Goal: Task Accomplishment & Management: Manage account settings

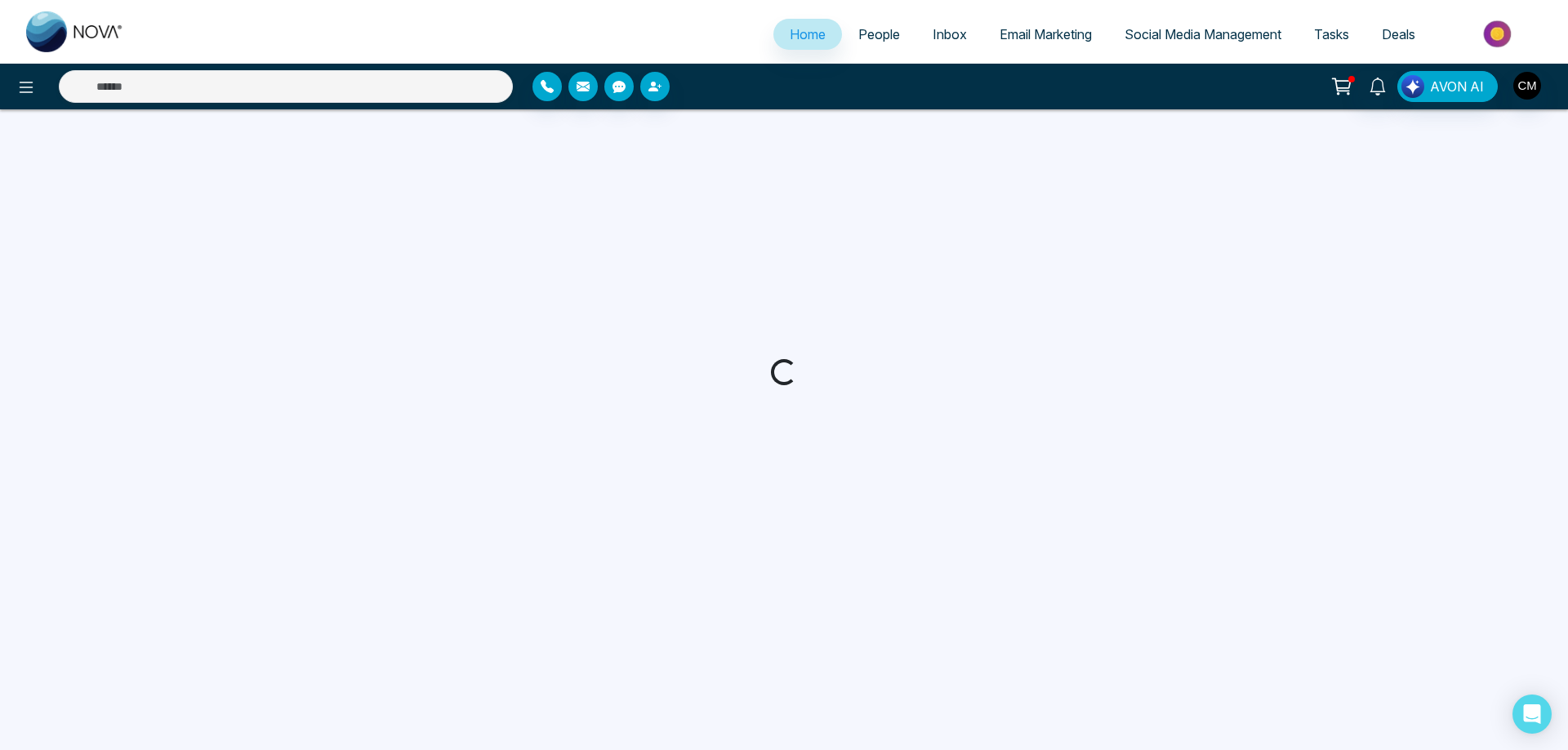
select select "*"
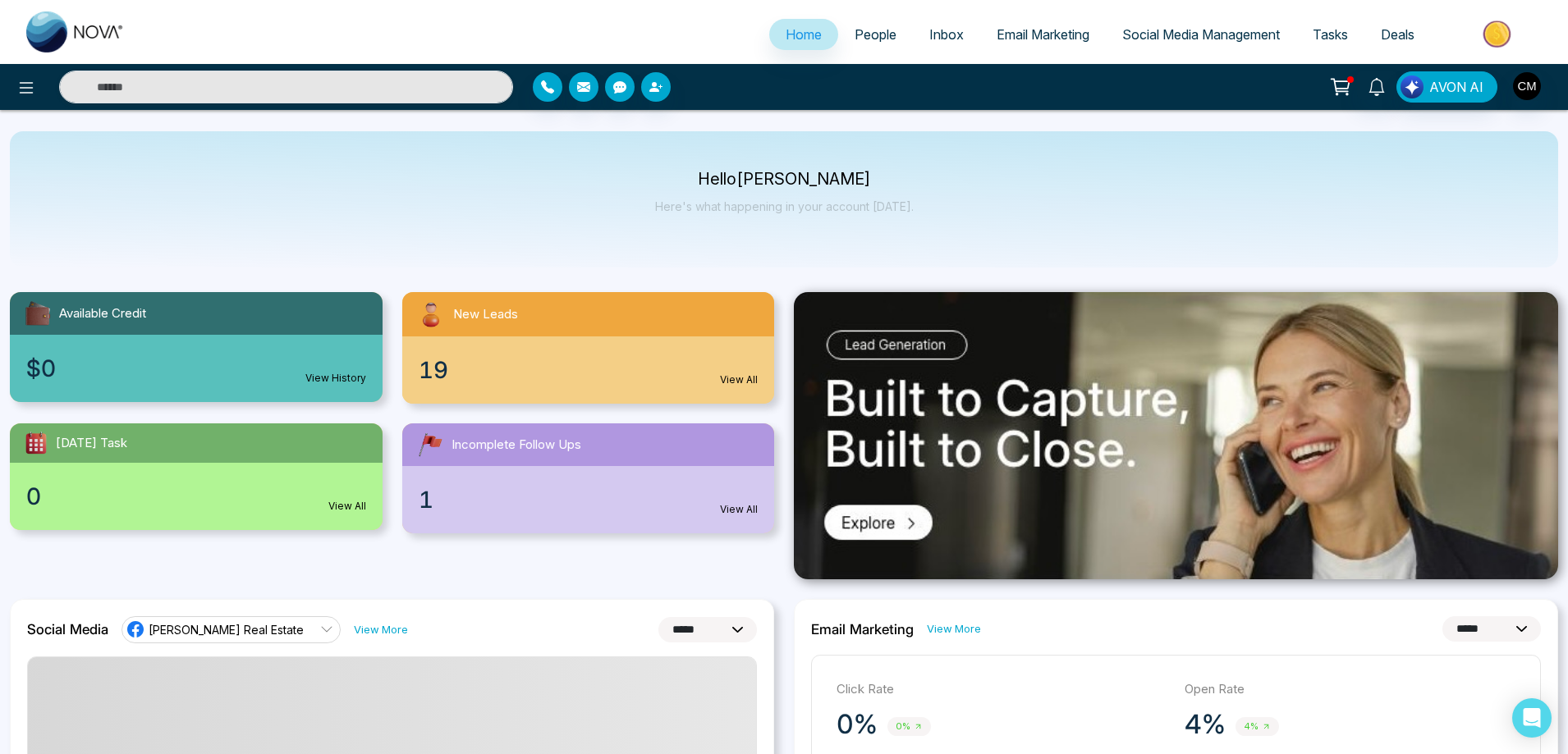
click at [528, 500] on div "1 View All" at bounding box center [588, 500] width 373 height 68
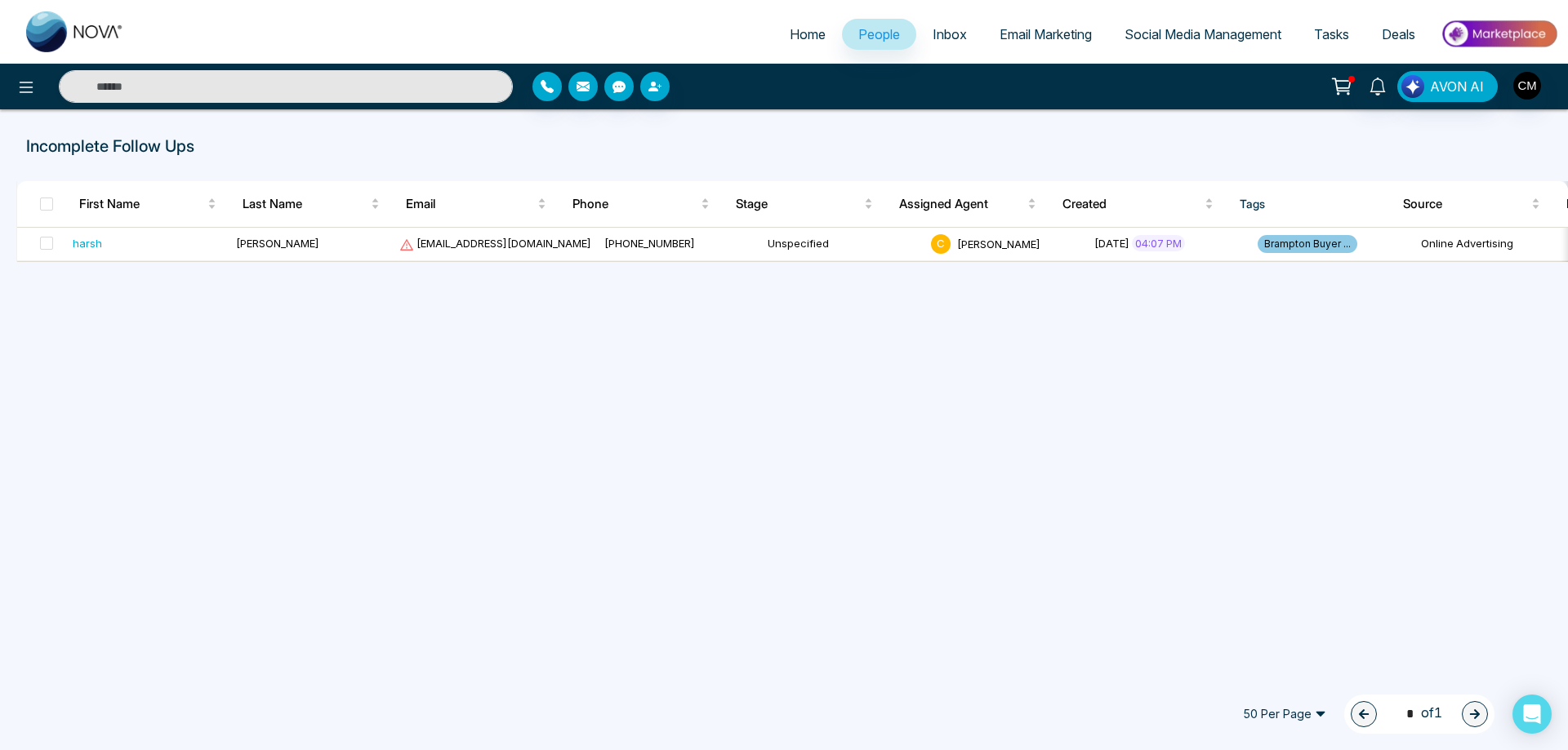
click at [938, 46] on link "Inbox" at bounding box center [950, 34] width 67 height 31
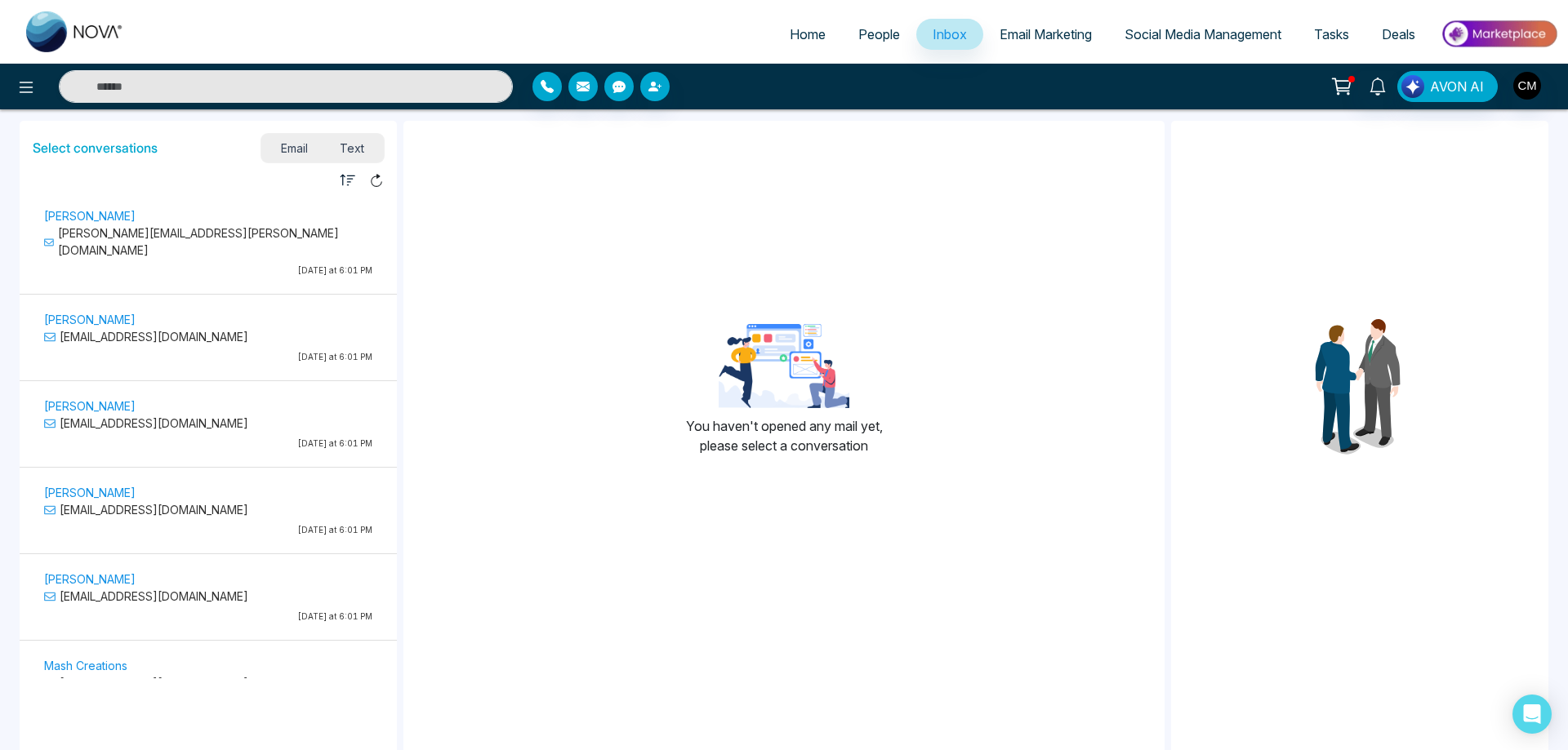
click at [352, 144] on span "Text" at bounding box center [352, 148] width 57 height 22
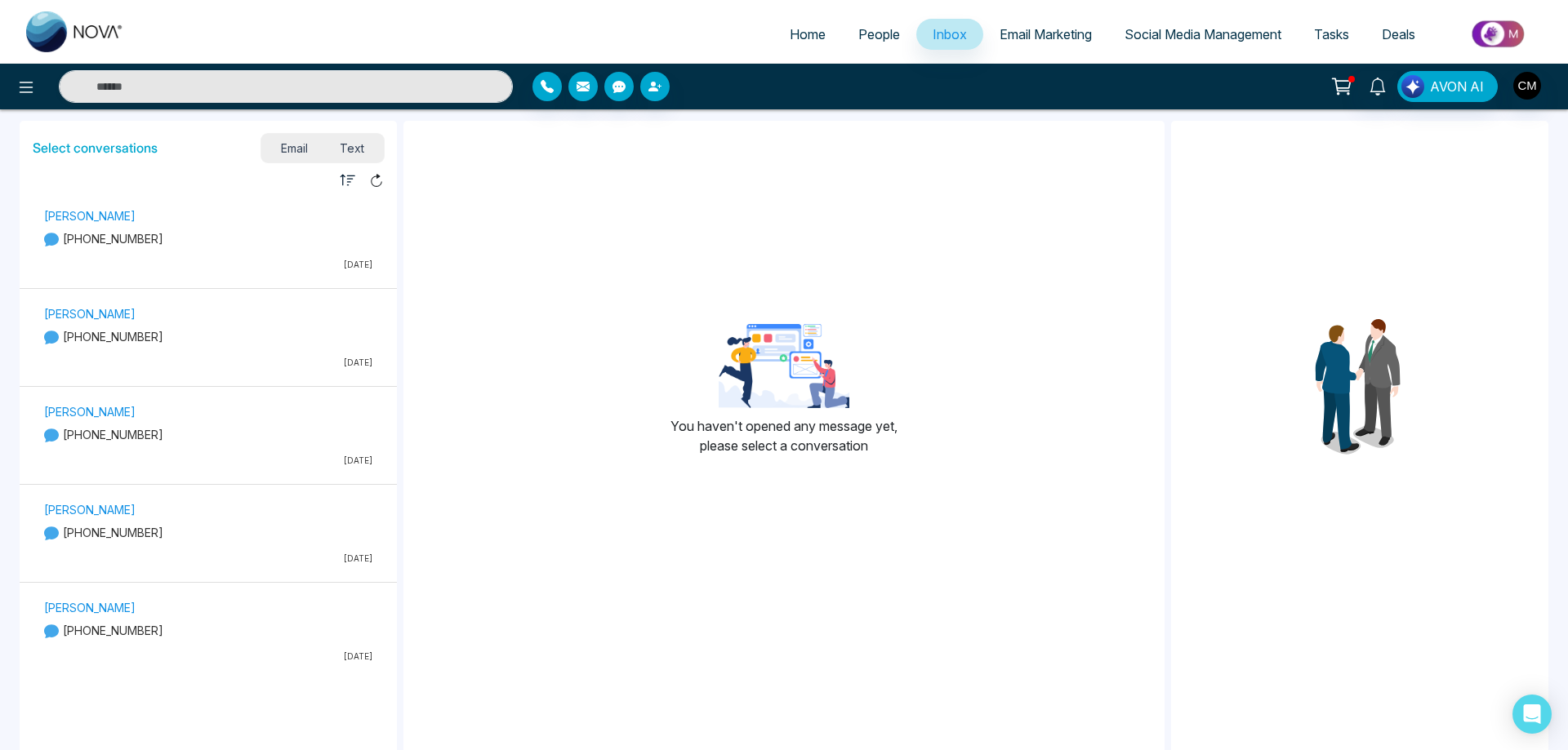
click at [860, 36] on span "People" at bounding box center [879, 34] width 42 height 16
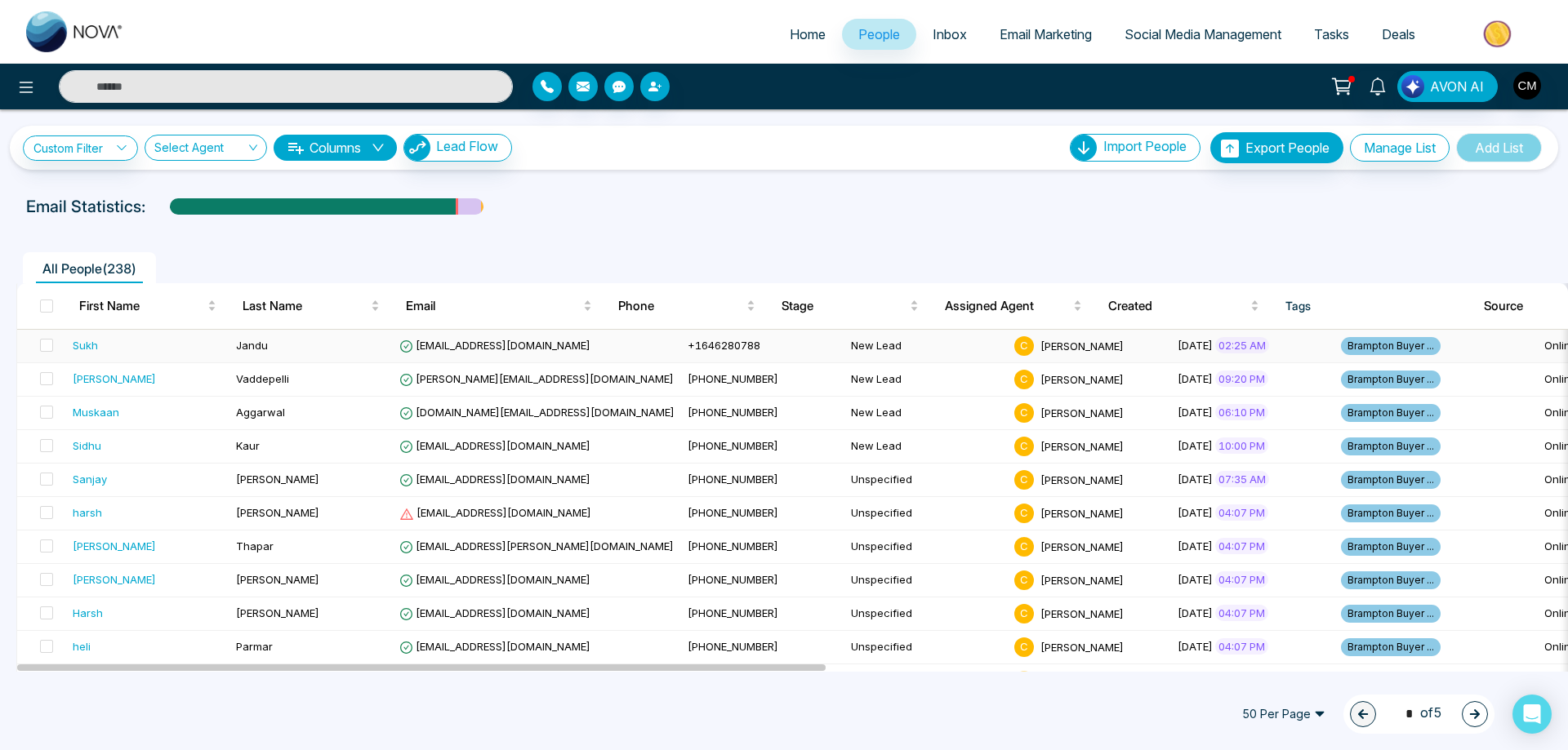
click at [160, 341] on div "Sukh" at bounding box center [148, 345] width 150 height 16
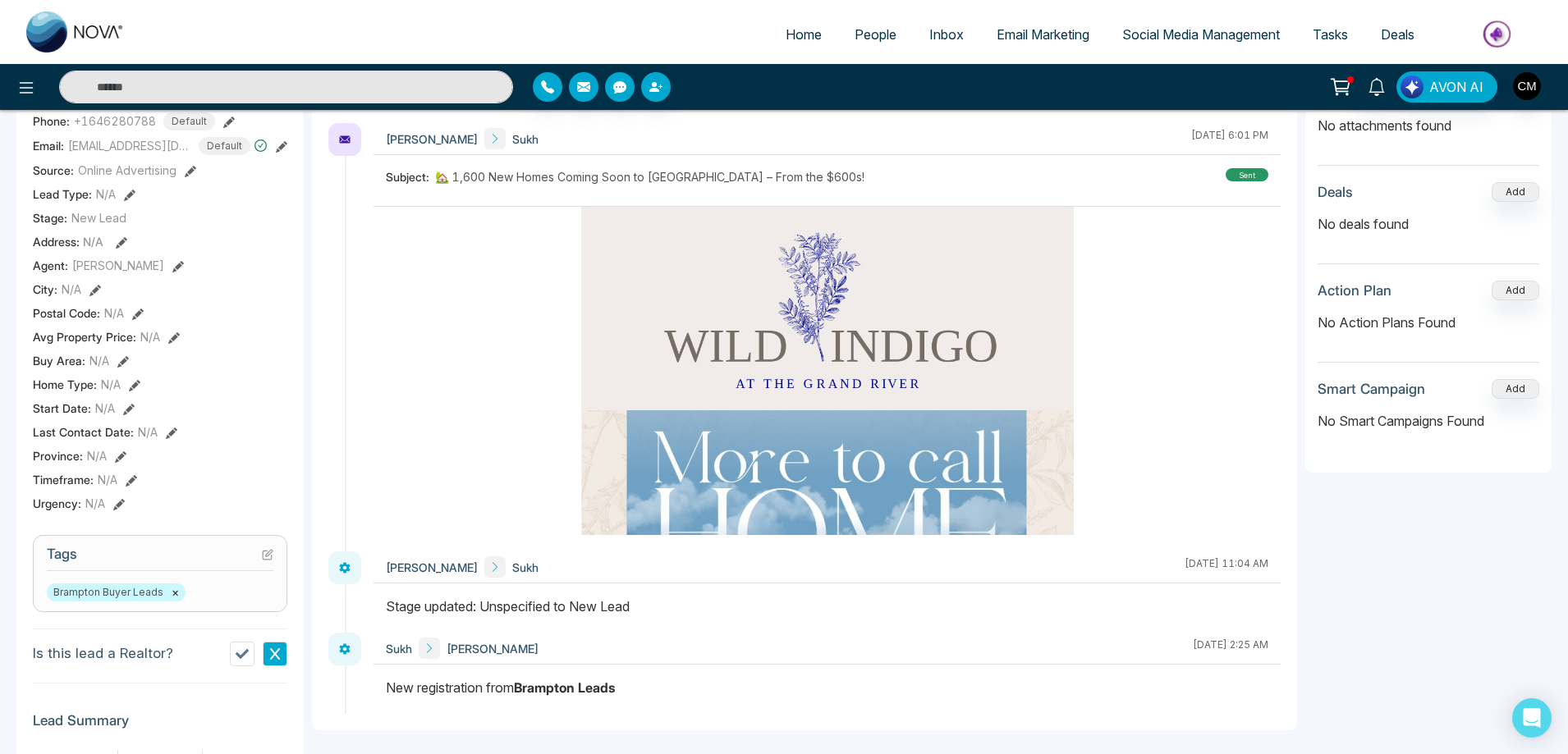
scroll to position [96, 0]
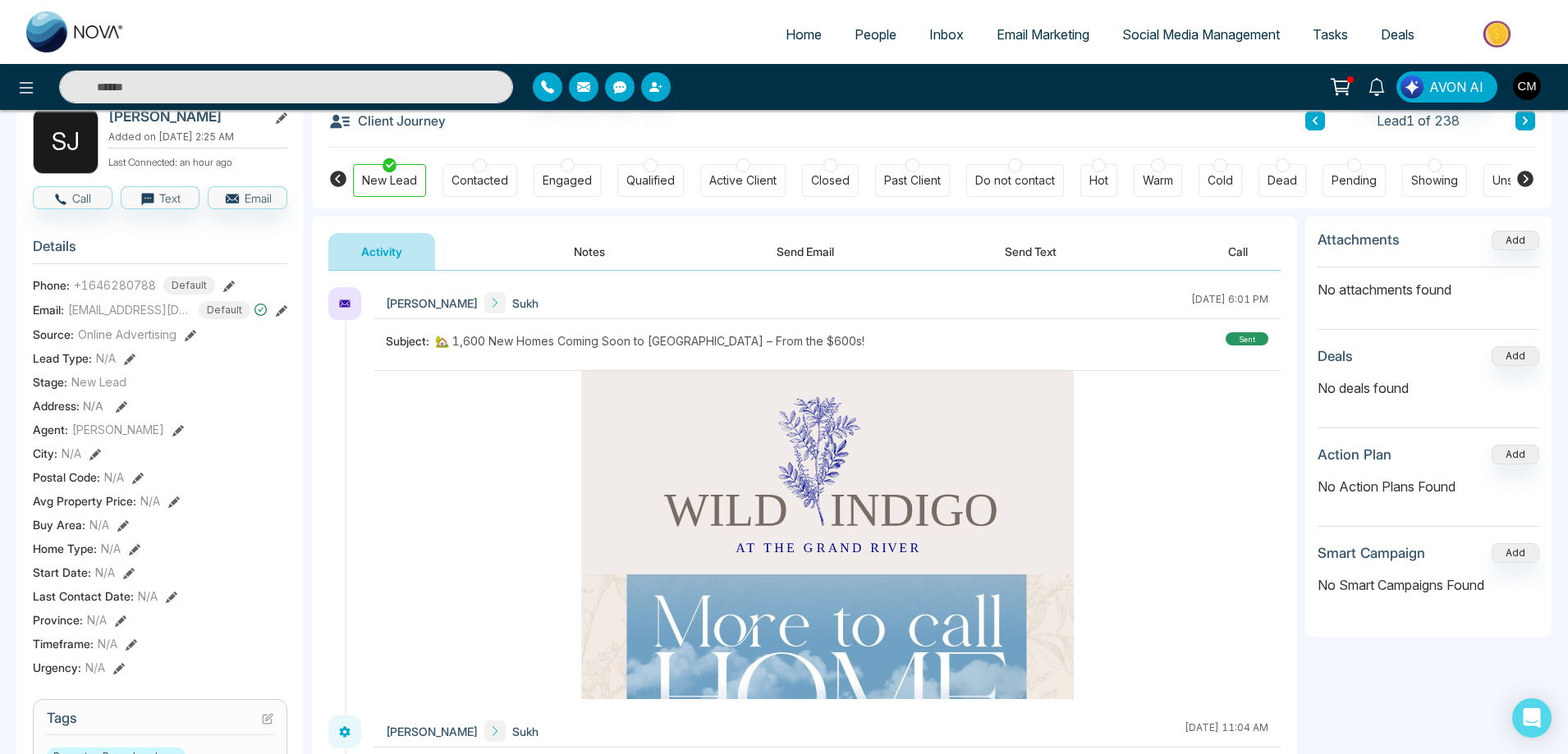
click at [500, 298] on icon at bounding box center [494, 302] width 11 height 11
click at [567, 252] on button "Notes" at bounding box center [589, 251] width 97 height 37
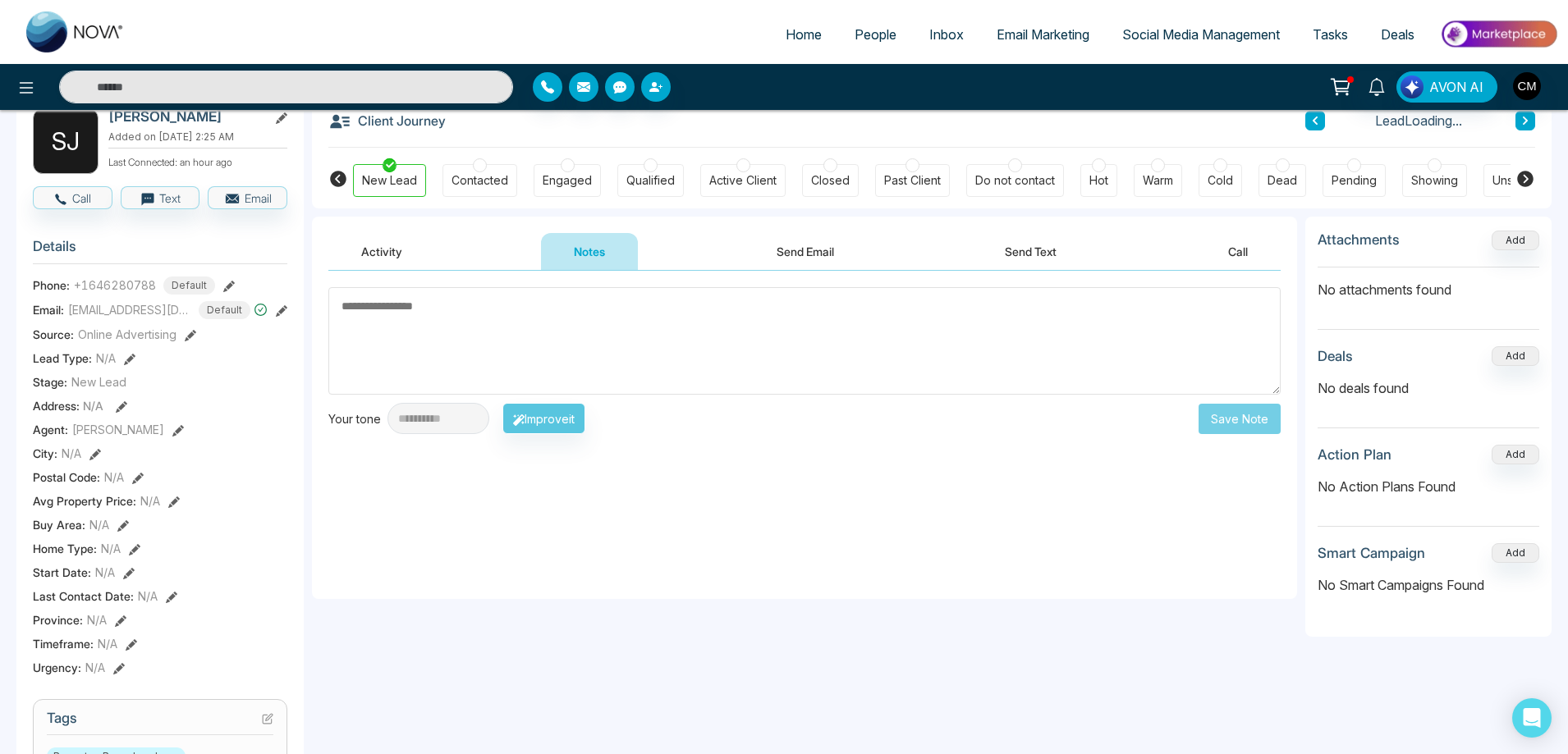
click at [714, 269] on div "Activity Notes Send Email Send Text Call" at bounding box center [804, 252] width 952 height 38
click at [803, 260] on button "Send Email" at bounding box center [805, 251] width 123 height 37
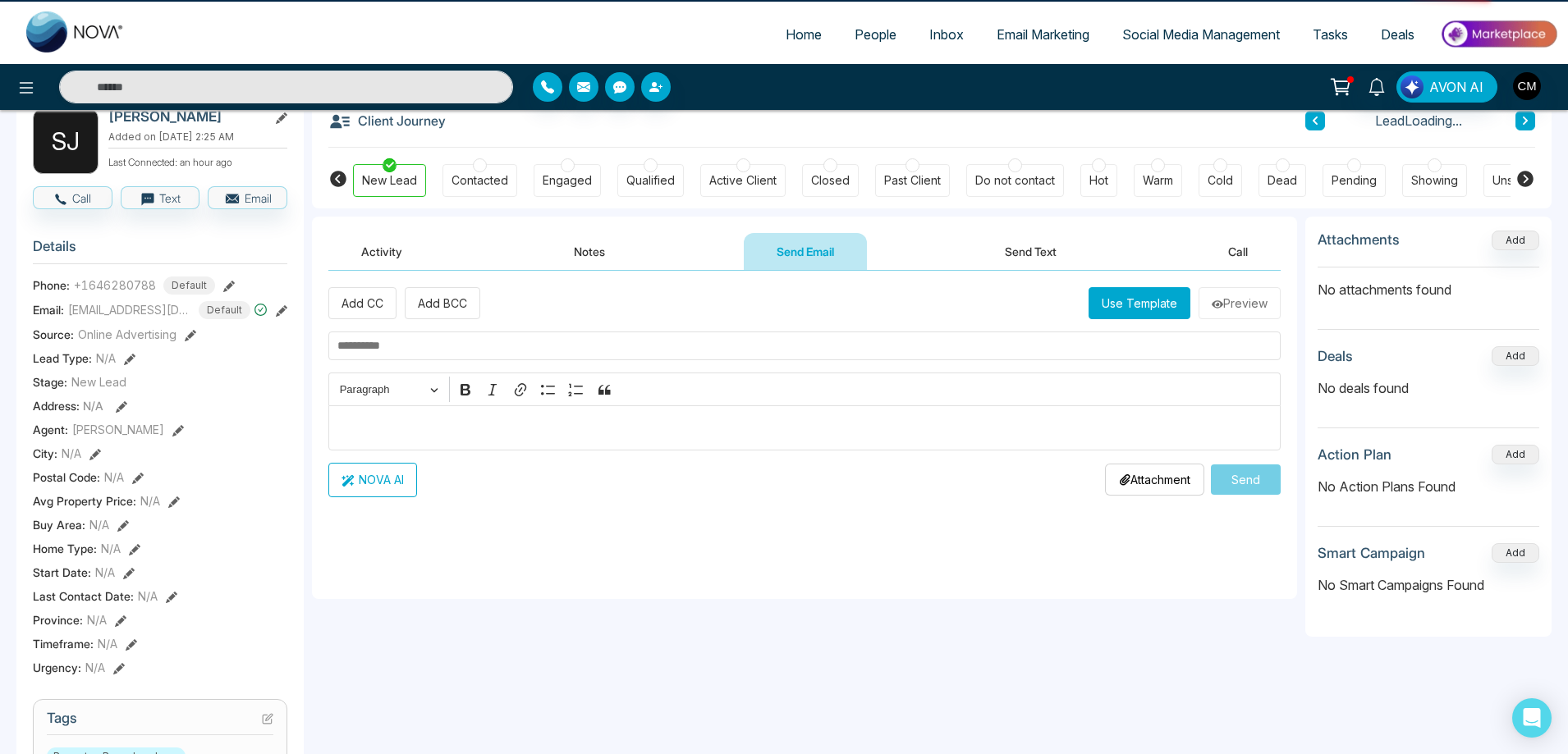
click at [1029, 258] on button "Send Text" at bounding box center [1030, 251] width 117 height 37
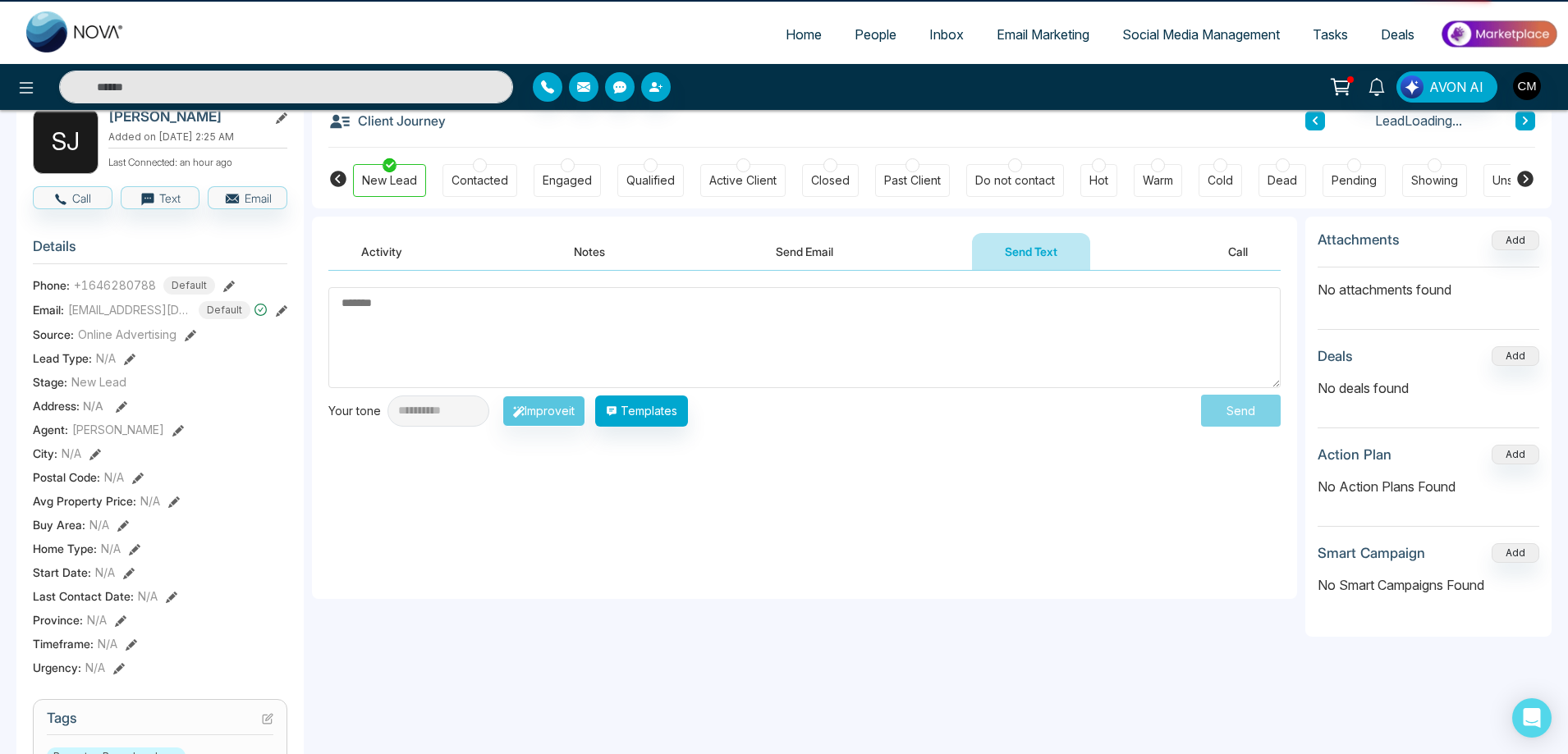
click at [1270, 258] on button "Call" at bounding box center [1238, 251] width 86 height 37
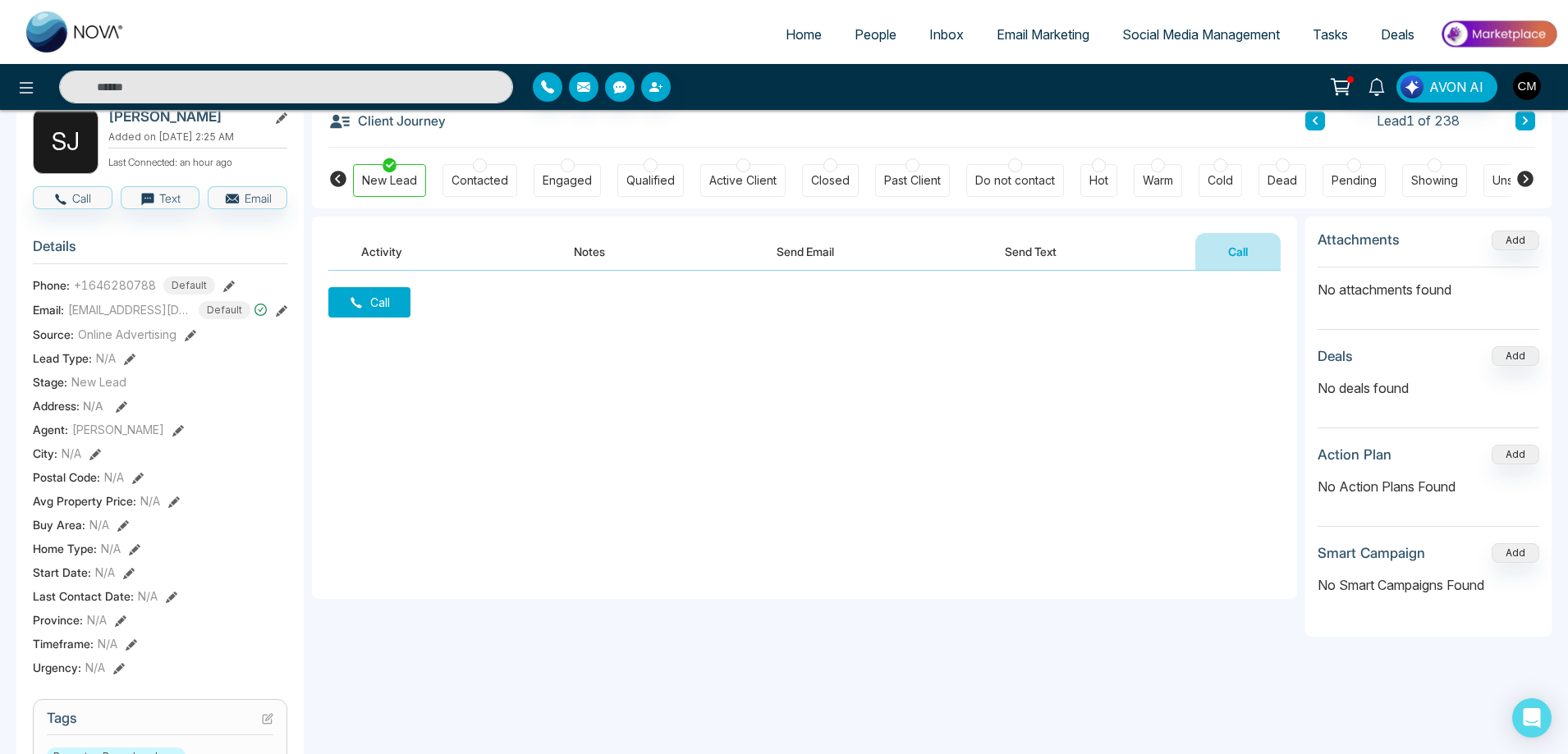
click at [369, 248] on button "Activity" at bounding box center [381, 251] width 107 height 37
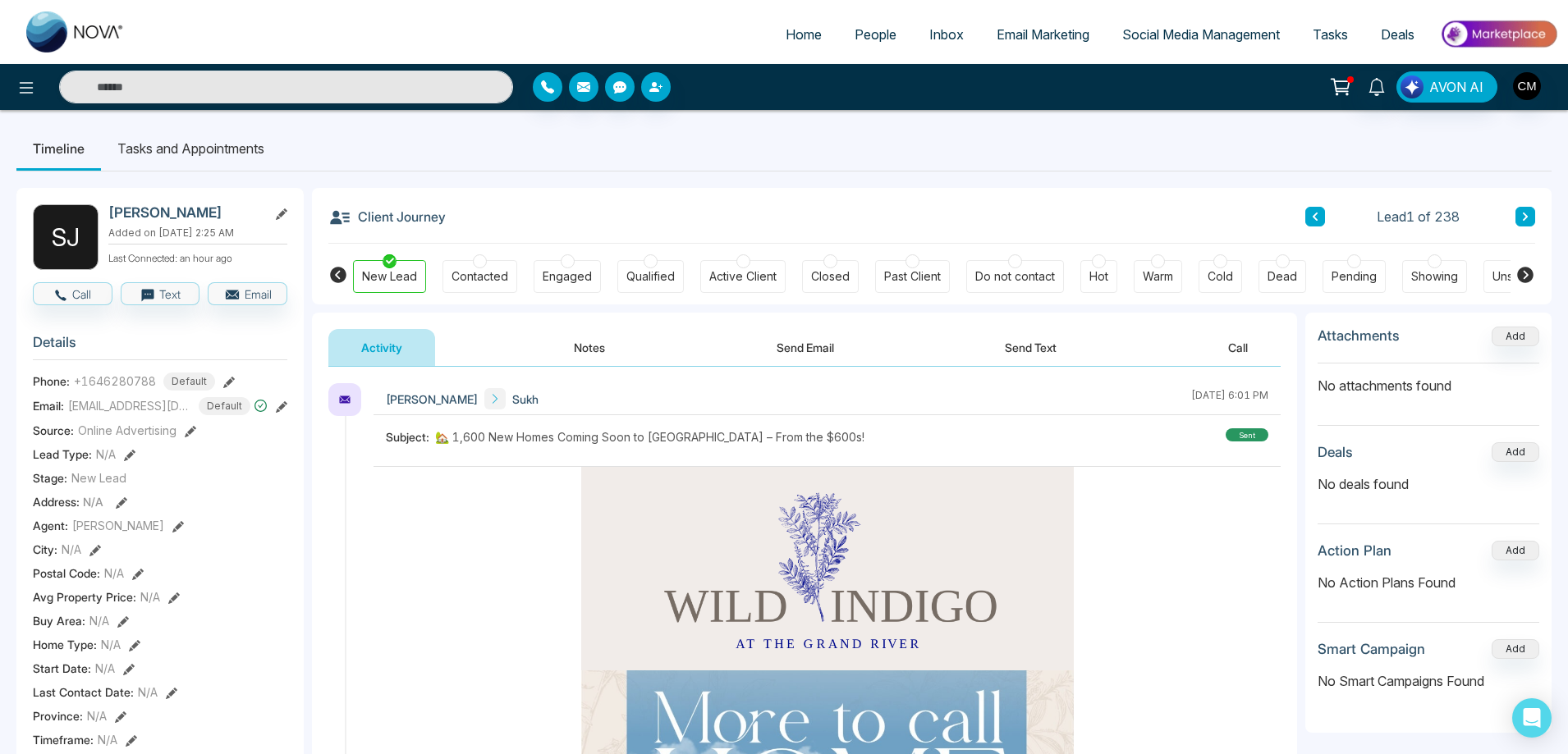
click at [786, 28] on span "Home" at bounding box center [804, 34] width 36 height 16
select select "*"
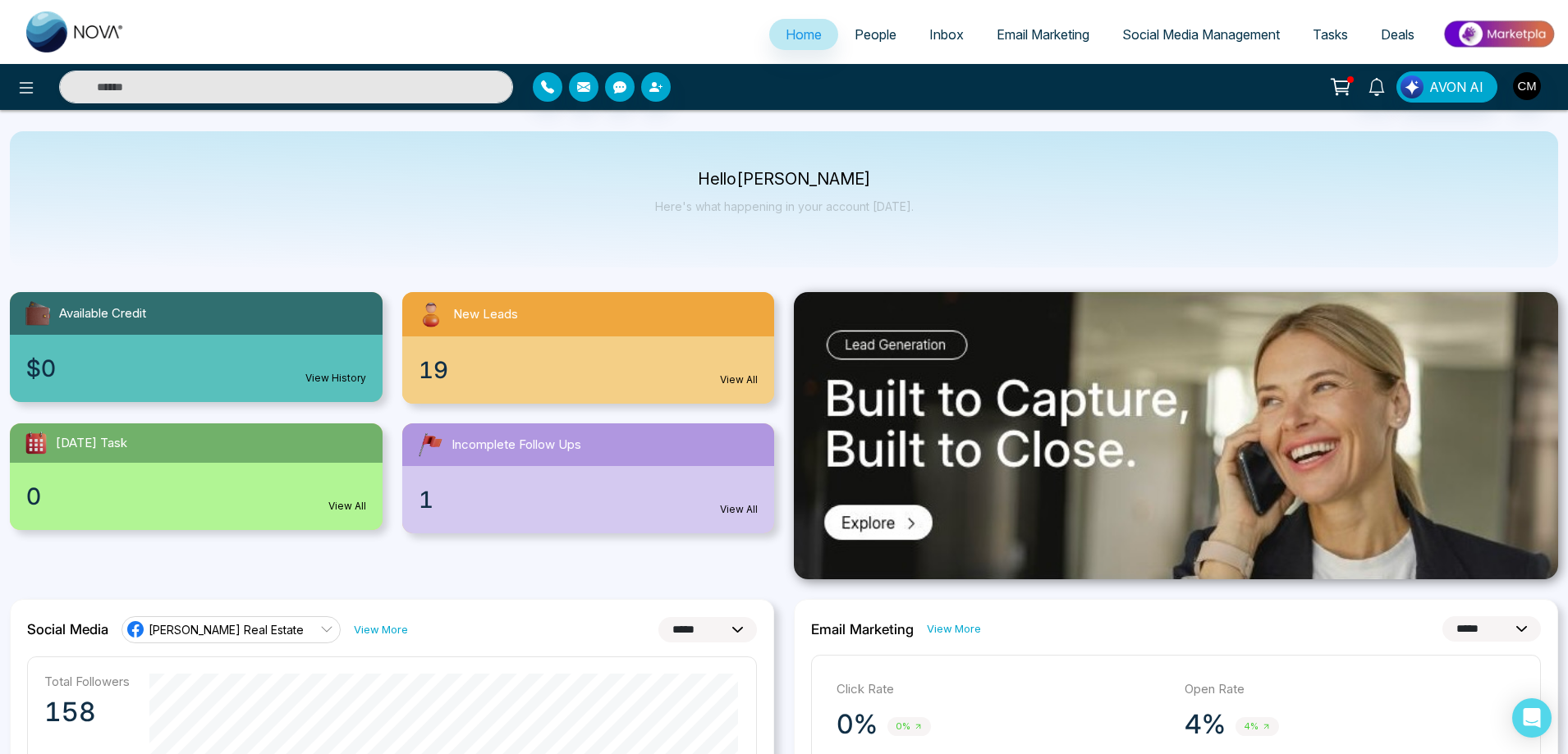
click at [875, 21] on link "People" at bounding box center [875, 34] width 75 height 31
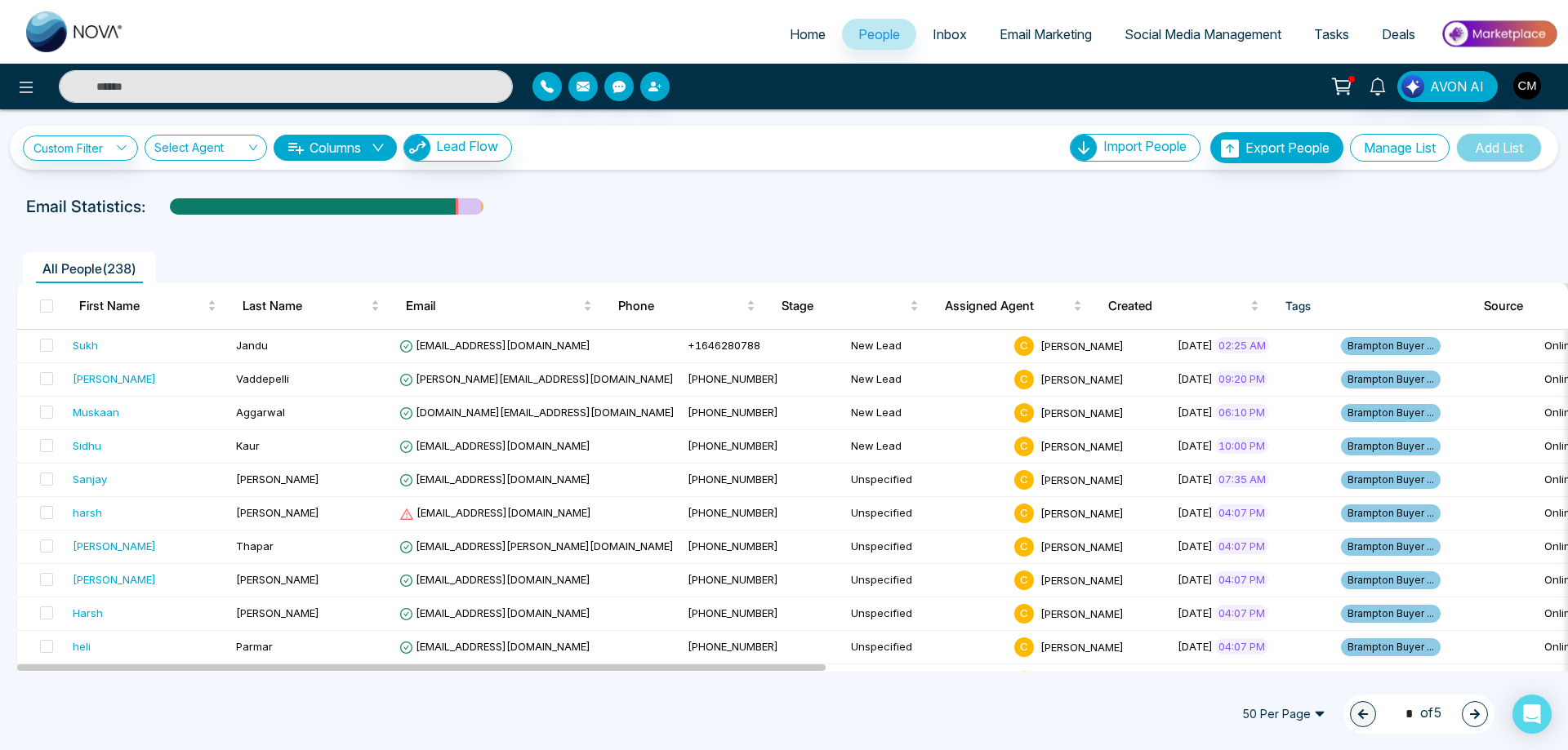
click at [1400, 159] on button "Manage List" at bounding box center [1400, 147] width 100 height 28
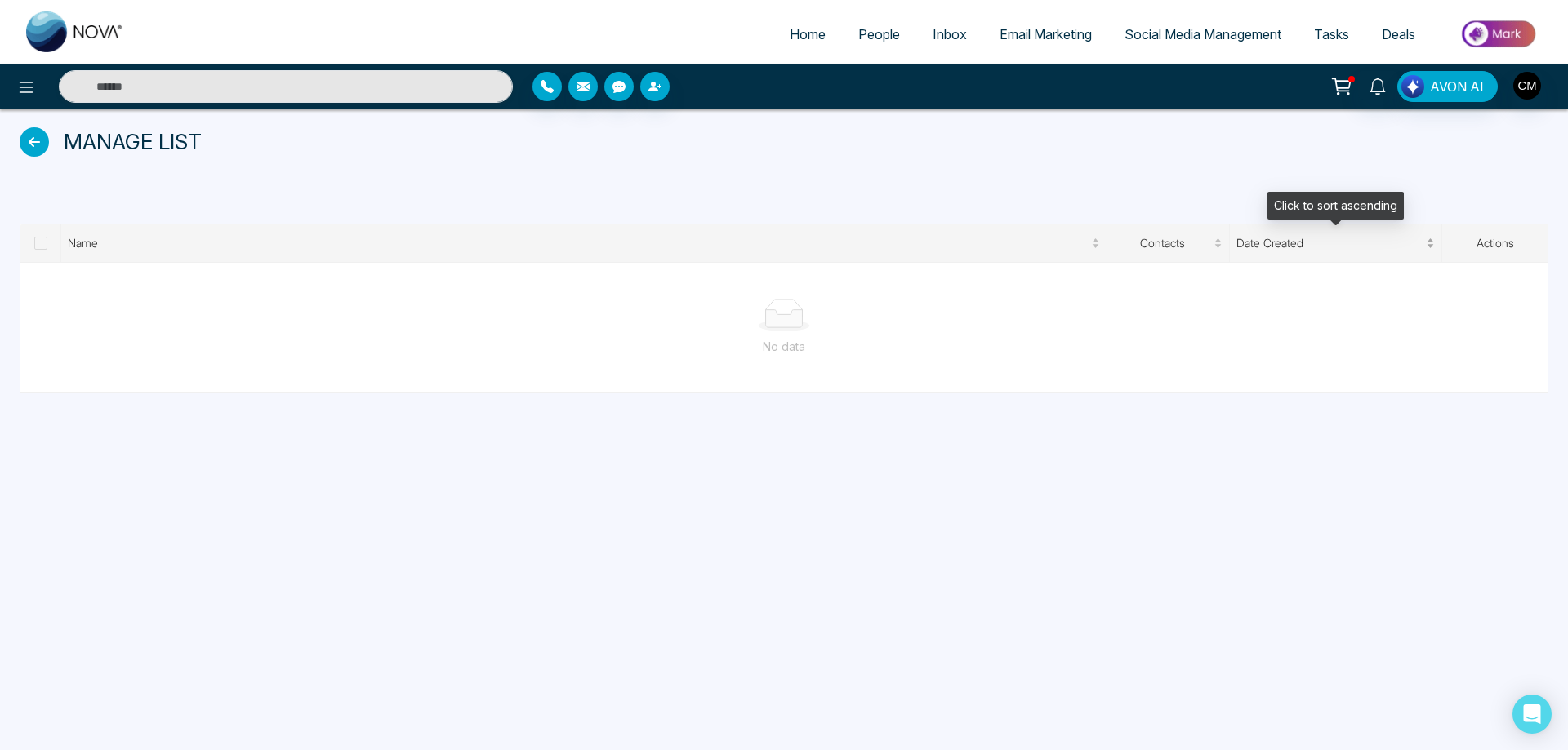
click at [1338, 246] on span "Date Created" at bounding box center [1330, 243] width 186 height 18
click at [1113, 478] on div "Home People Inbox Email Marketing Social Media Management Tasks Deals AVON AI M…" at bounding box center [784, 375] width 1568 height 750
click at [46, 243] on span at bounding box center [40, 243] width 13 height 13
click at [30, 138] on icon at bounding box center [34, 141] width 29 height 29
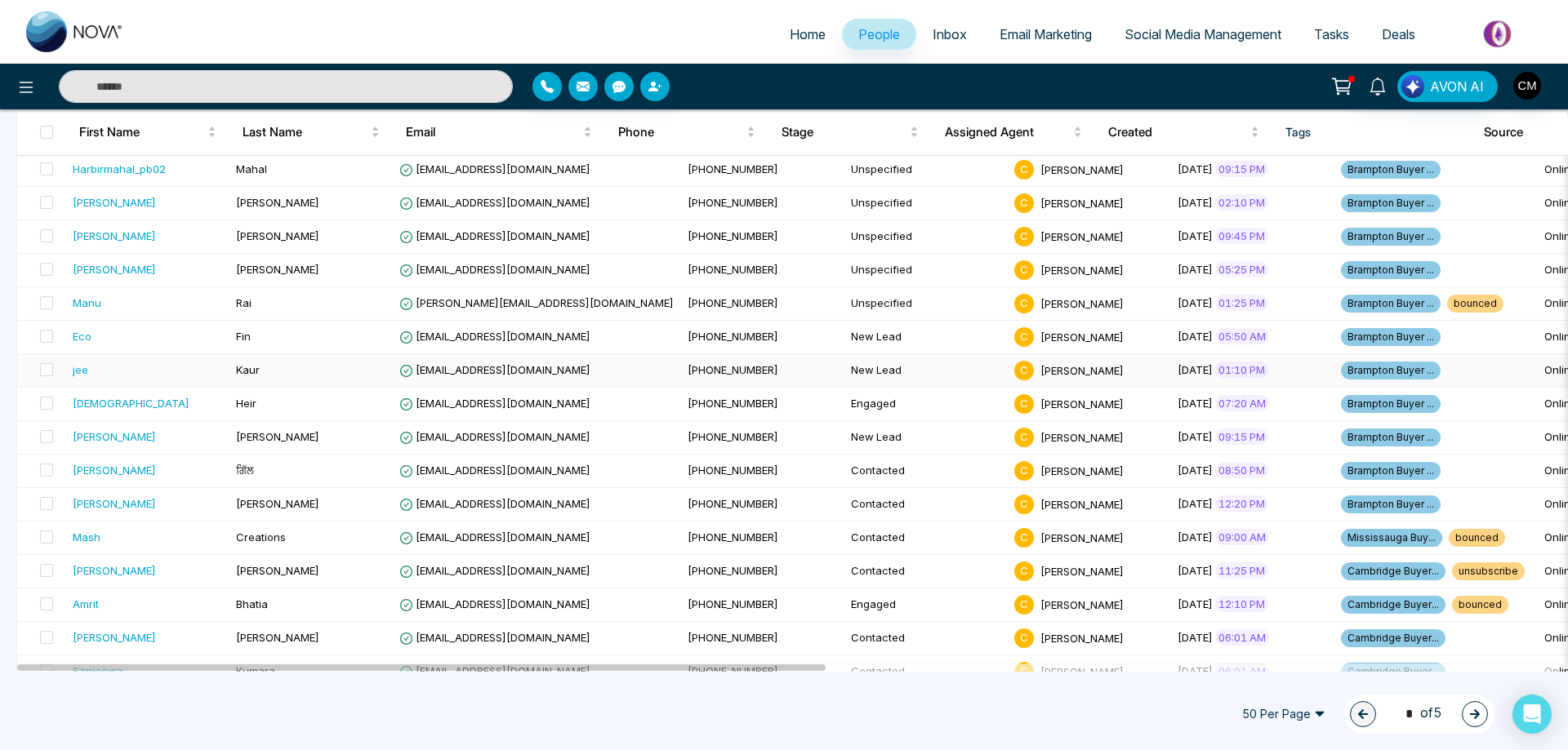
scroll to position [1341, 0]
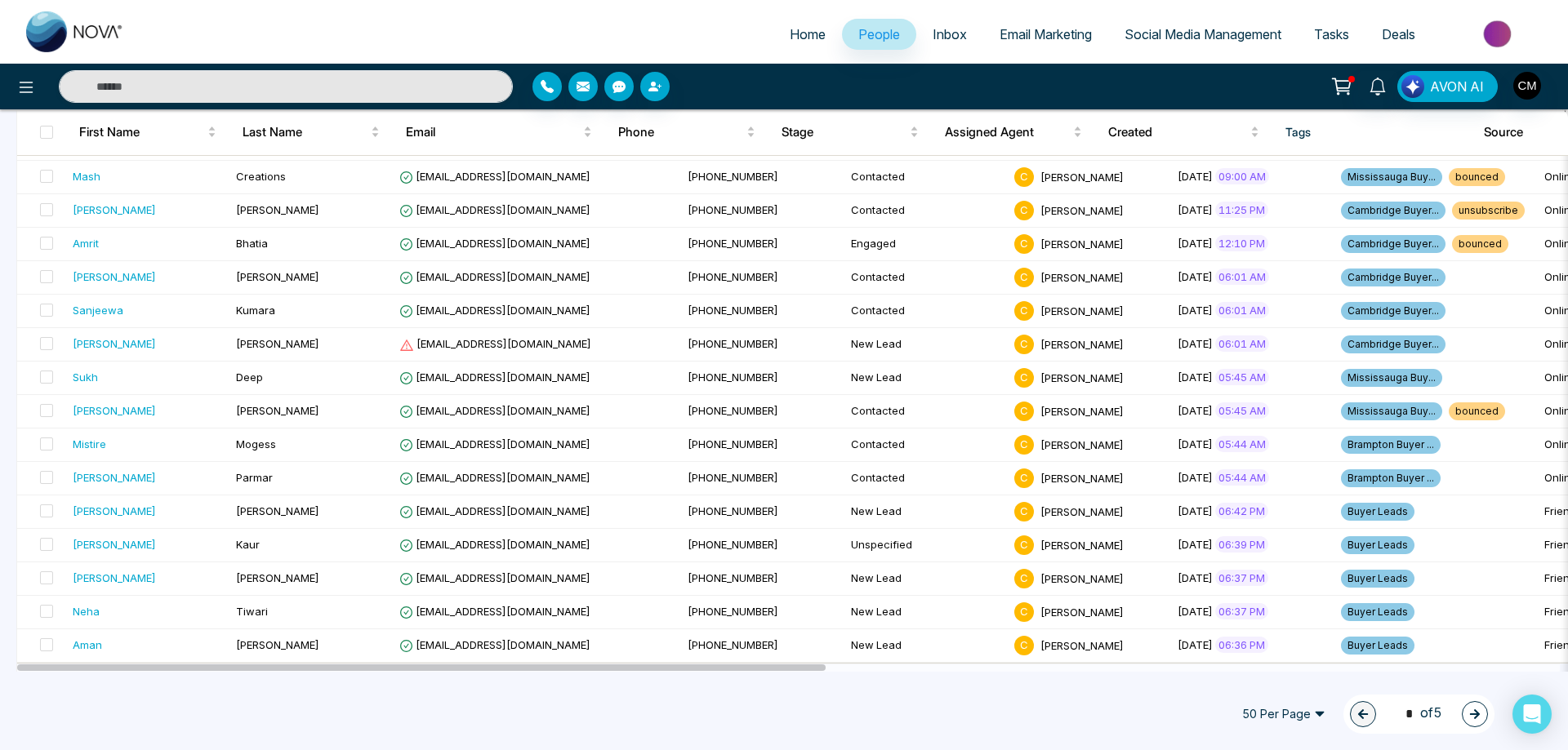
click at [1483, 725] on button "button" at bounding box center [1475, 714] width 26 height 26
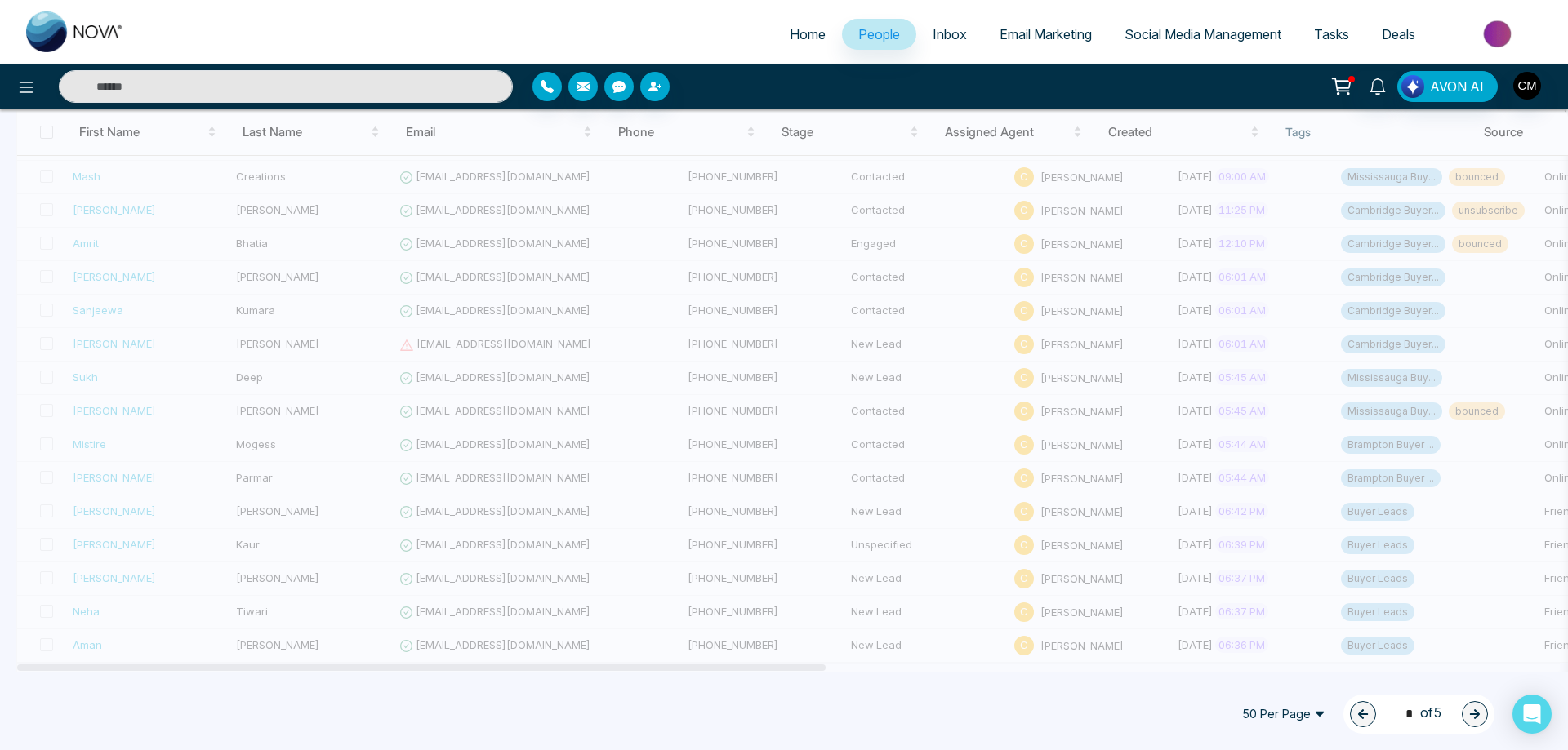
type input "*"
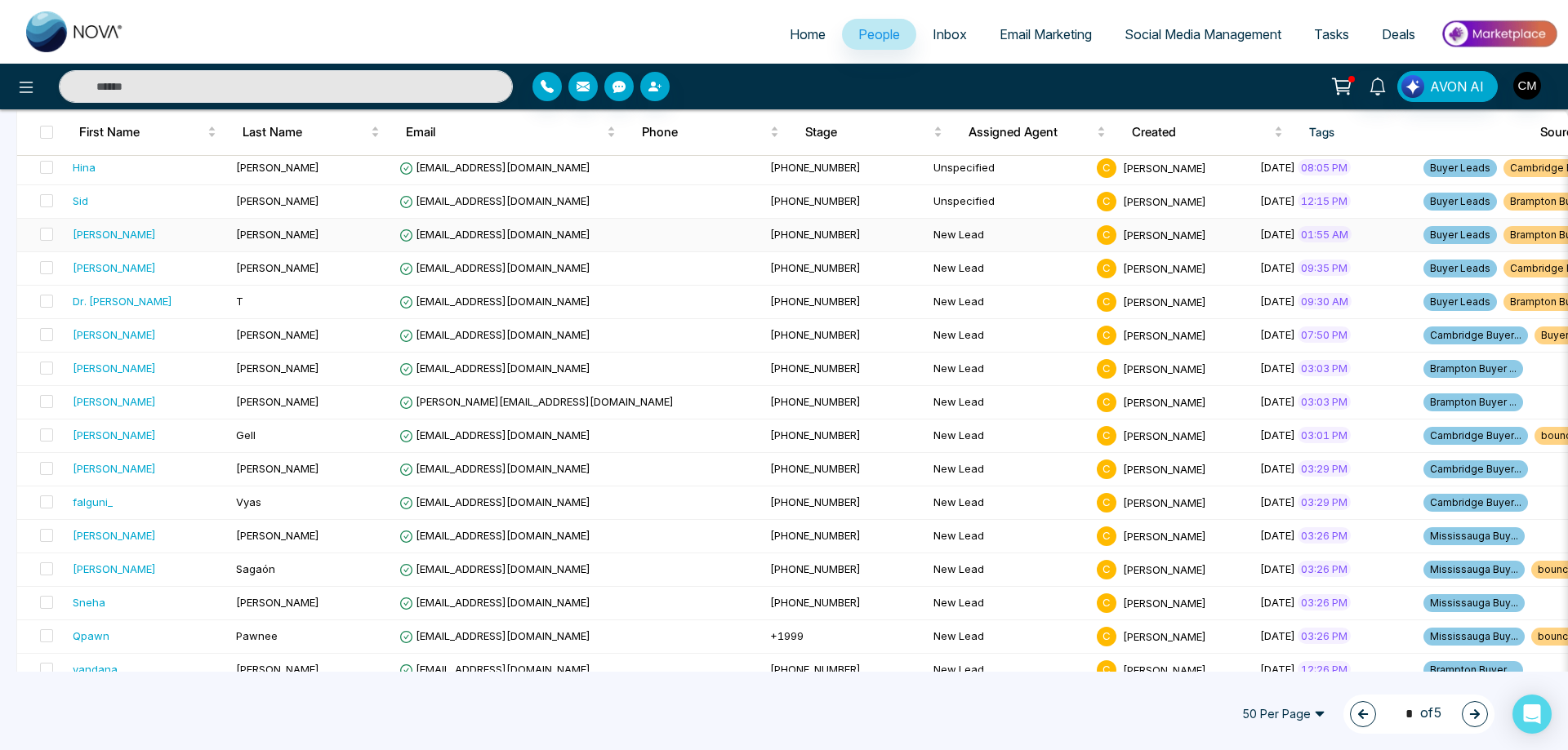
scroll to position [851, 0]
